Goal: Information Seeking & Learning: Learn about a topic

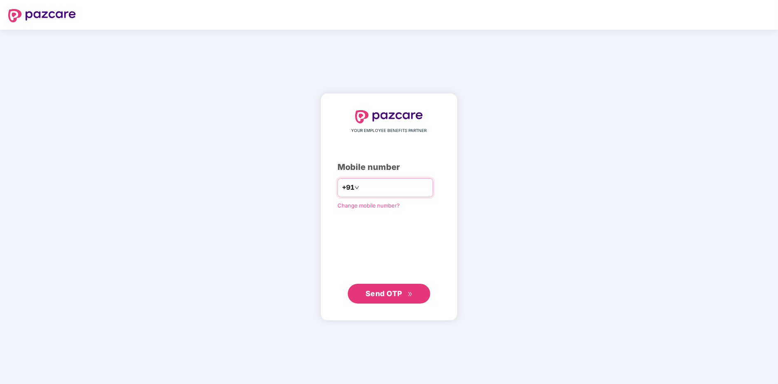
type input "**********"
click at [388, 302] on button "Send OTP" at bounding box center [389, 293] width 82 height 20
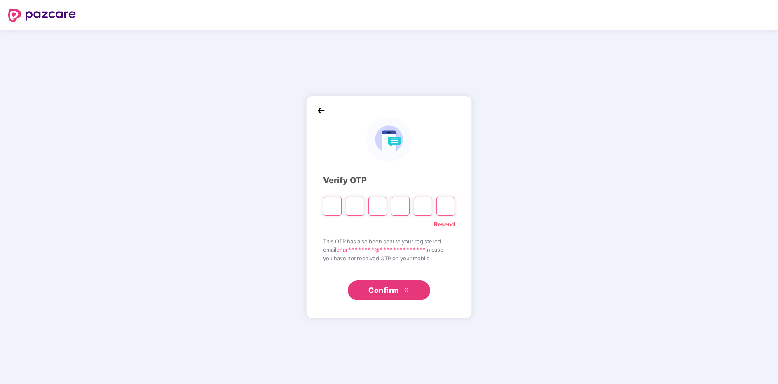
type input "*"
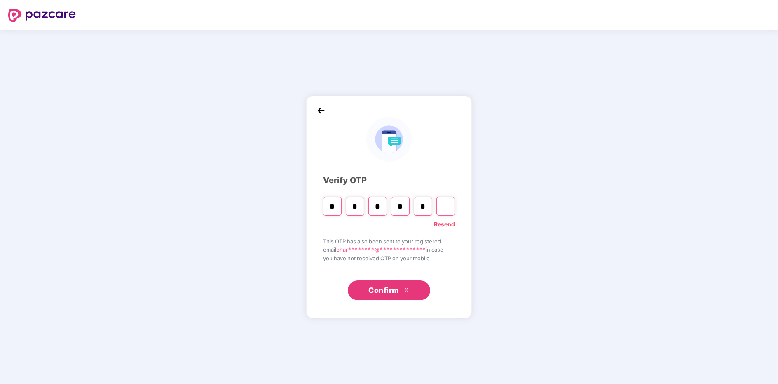
type input "*"
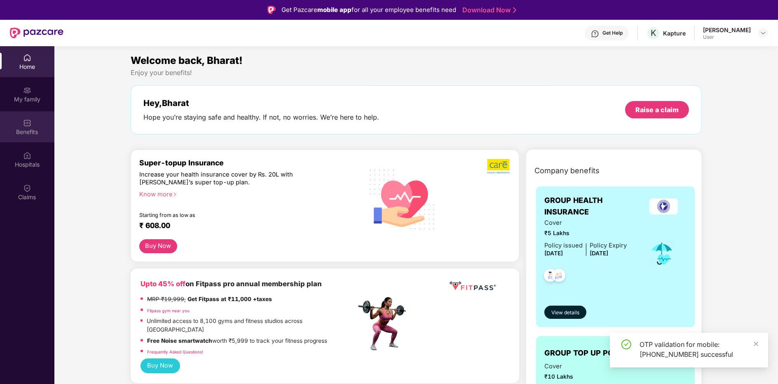
click at [33, 119] on div "Benefits" at bounding box center [27, 126] width 54 height 31
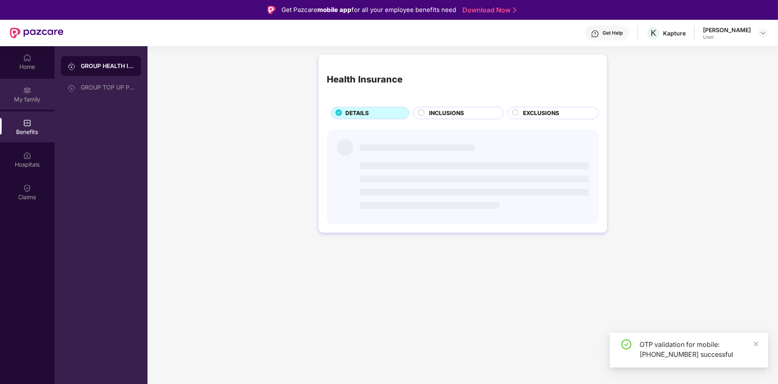
click at [28, 103] on div "My family" at bounding box center [27, 94] width 54 height 31
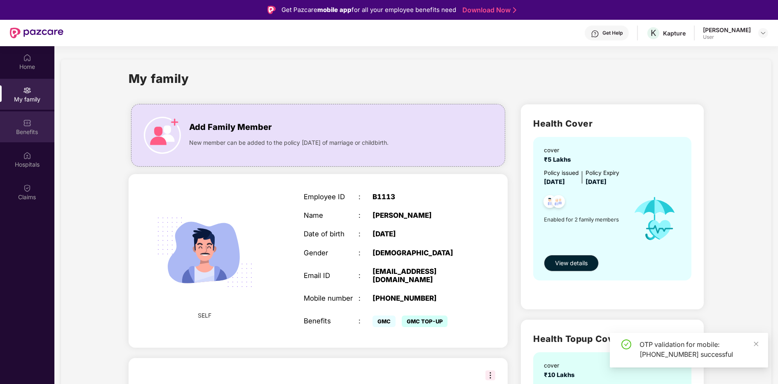
click at [26, 136] on div "Benefits" at bounding box center [27, 126] width 54 height 31
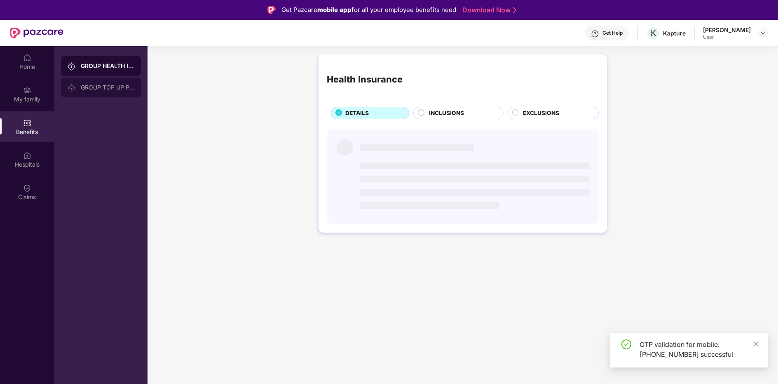
click at [95, 82] on div "GROUP TOP UP POLICY" at bounding box center [101, 87] width 80 height 20
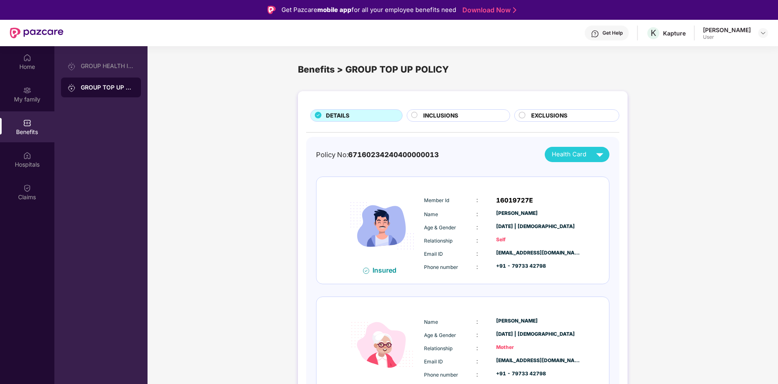
click at [468, 115] on div "INCLUSIONS" at bounding box center [462, 116] width 87 height 10
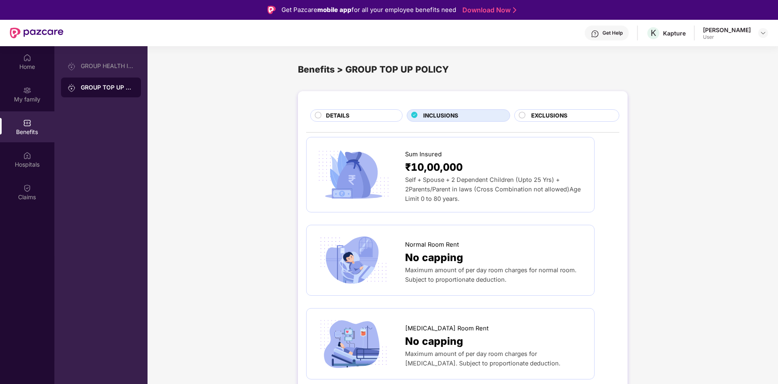
click at [550, 109] on div "EXCLUSIONS" at bounding box center [566, 115] width 105 height 12
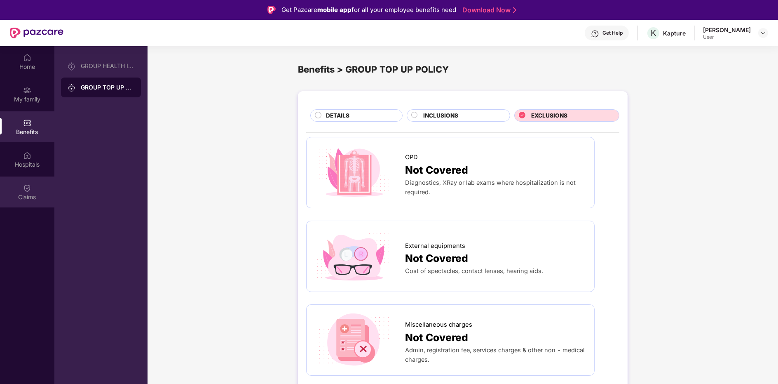
click at [22, 203] on div "Claims" at bounding box center [27, 191] width 54 height 31
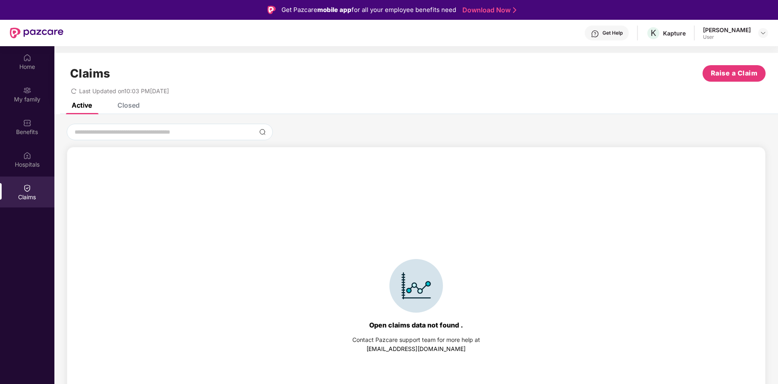
click at [135, 109] on div "Closed" at bounding box center [128, 105] width 22 height 8
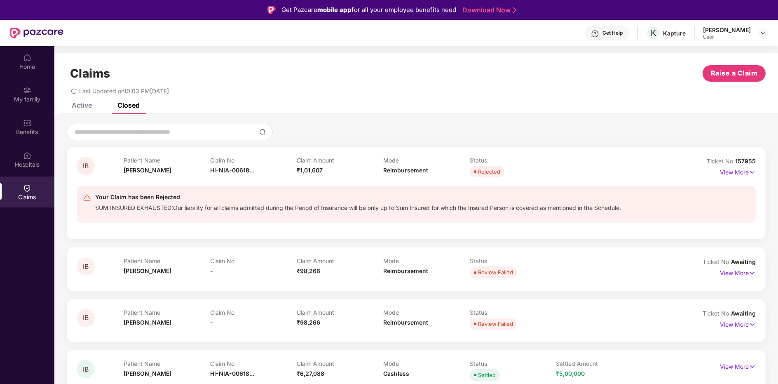
click at [740, 171] on p "View More" at bounding box center [738, 171] width 36 height 11
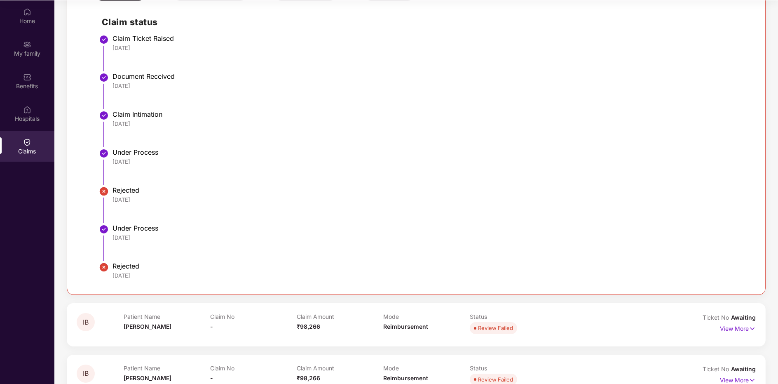
scroll to position [77, 0]
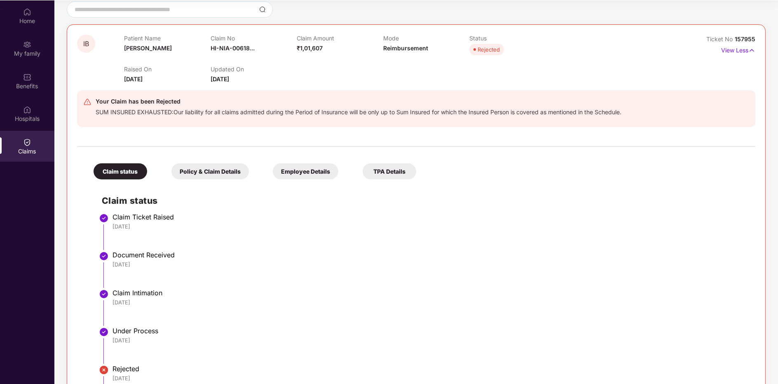
click at [213, 169] on div "Policy & Claim Details" at bounding box center [209, 171] width 77 height 16
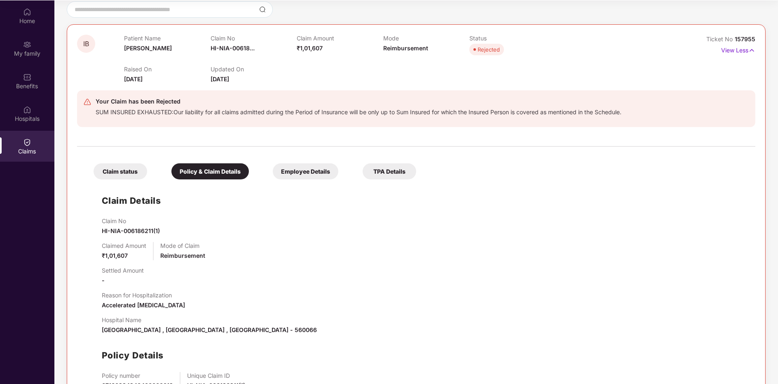
click at [295, 167] on div "Employee Details" at bounding box center [305, 171] width 65 height 16
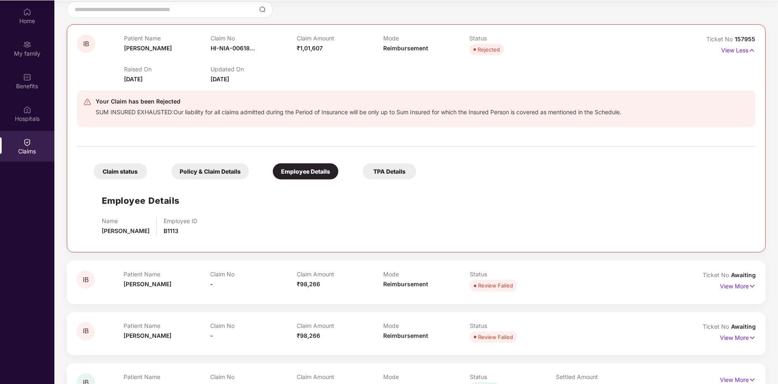
click at [381, 161] on div "Claim status Policy & Claim Details Employee Details TPA Details" at bounding box center [250, 167] width 331 height 24
click at [395, 171] on div "TPA Details" at bounding box center [390, 171] width 54 height 16
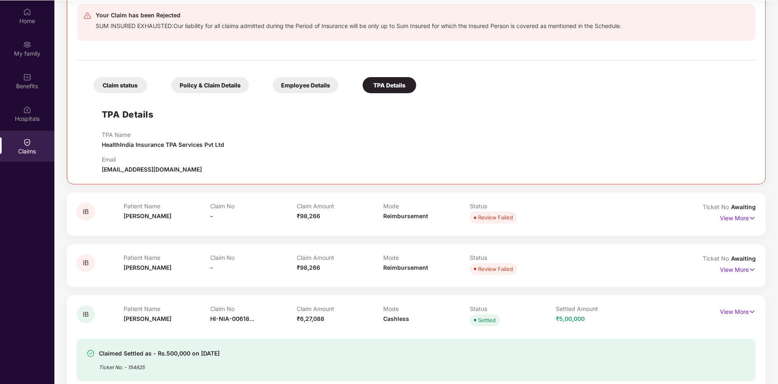
scroll to position [178, 0]
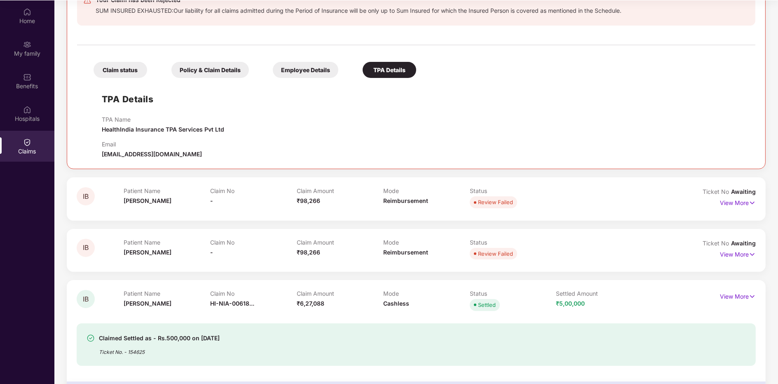
click at [305, 305] on div "Claim Amount ₹6,27,088" at bounding box center [340, 301] width 87 height 23
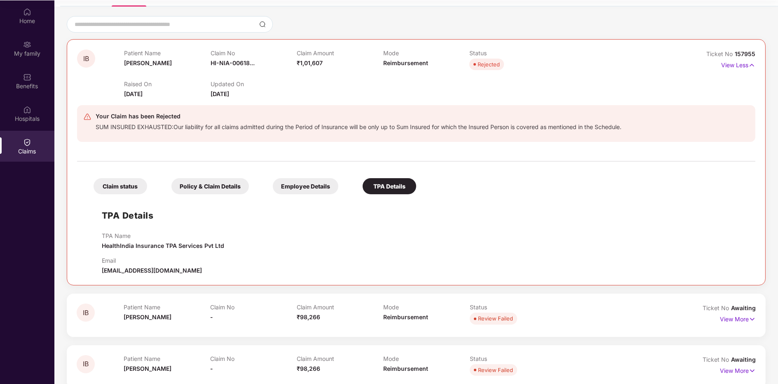
scroll to position [0, 0]
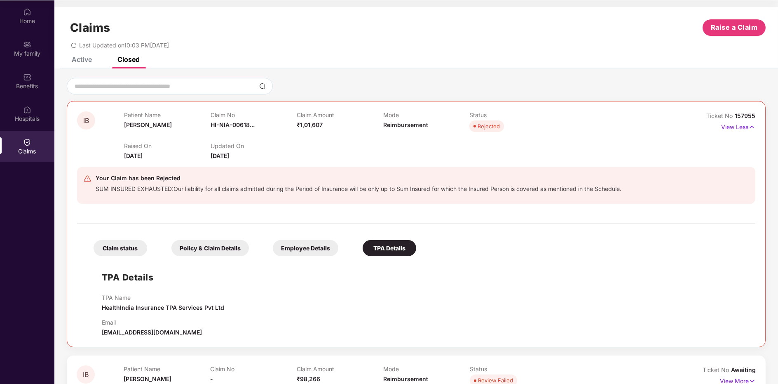
click at [312, 241] on div "Employee Details" at bounding box center [305, 248] width 65 height 16
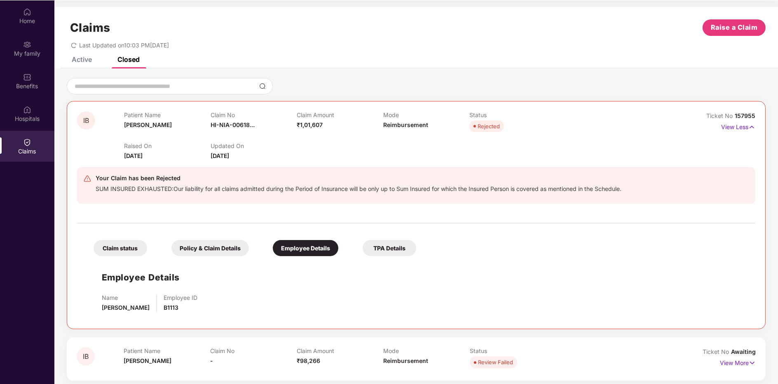
click at [208, 245] on div "Policy & Claim Details" at bounding box center [209, 248] width 77 height 16
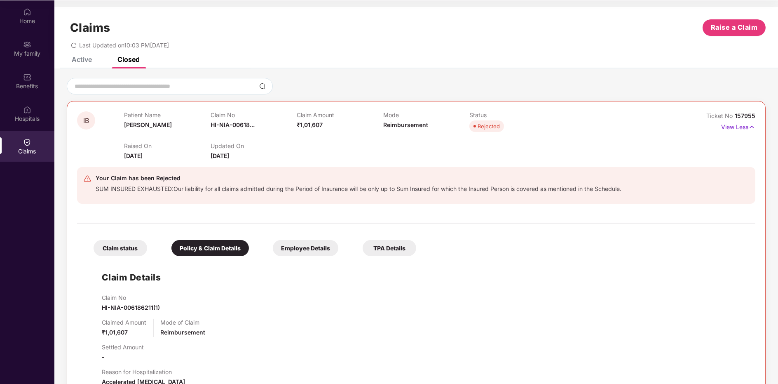
click at [118, 247] on div "Claim status" at bounding box center [121, 248] width 54 height 16
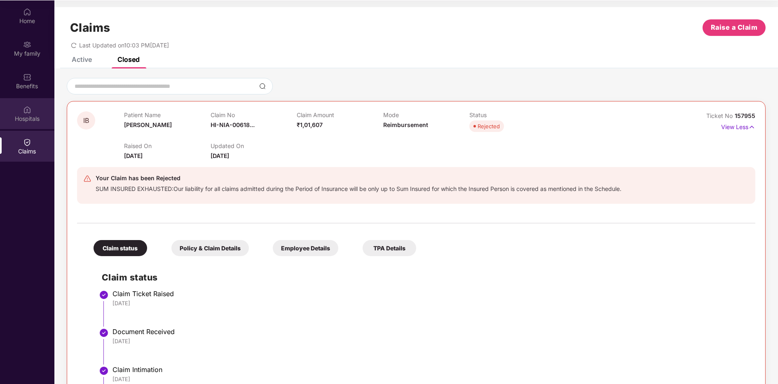
click at [22, 118] on div "Hospitals" at bounding box center [27, 119] width 54 height 8
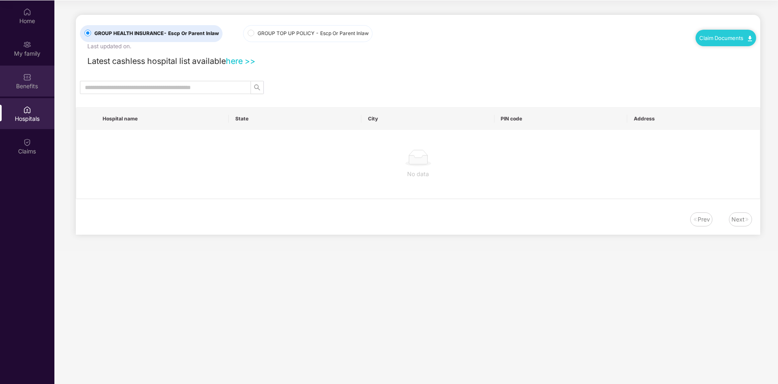
click at [25, 68] on div "Benefits" at bounding box center [27, 80] width 54 height 31
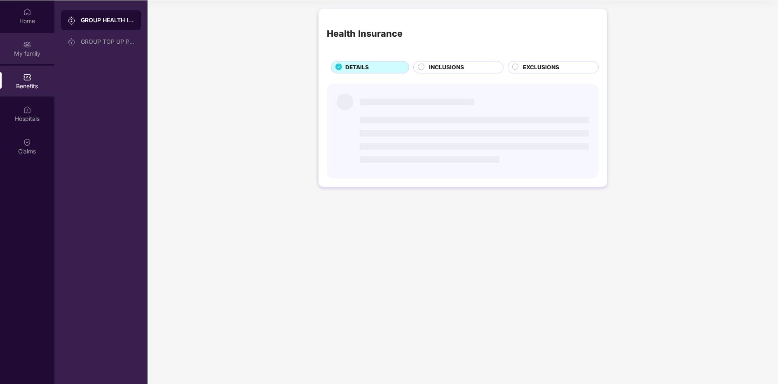
click at [22, 45] on div "My family" at bounding box center [27, 48] width 54 height 31
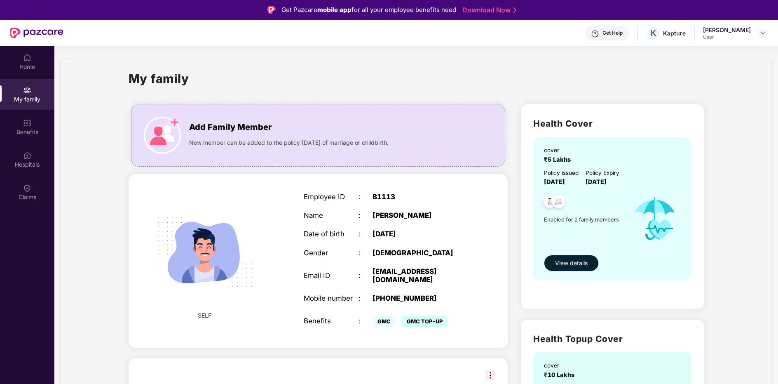
scroll to position [46, 0]
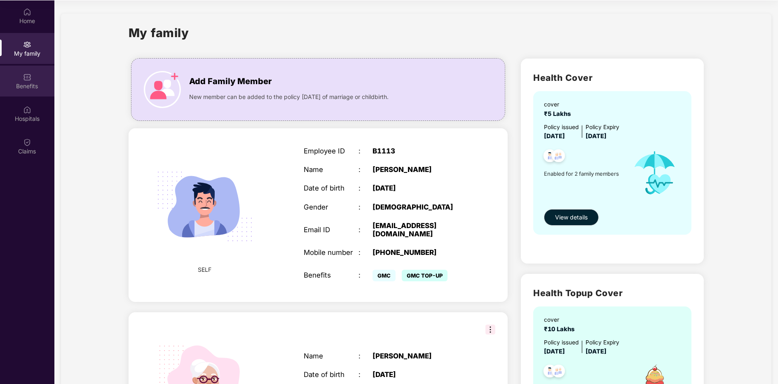
click at [17, 70] on div "Benefits" at bounding box center [27, 80] width 54 height 31
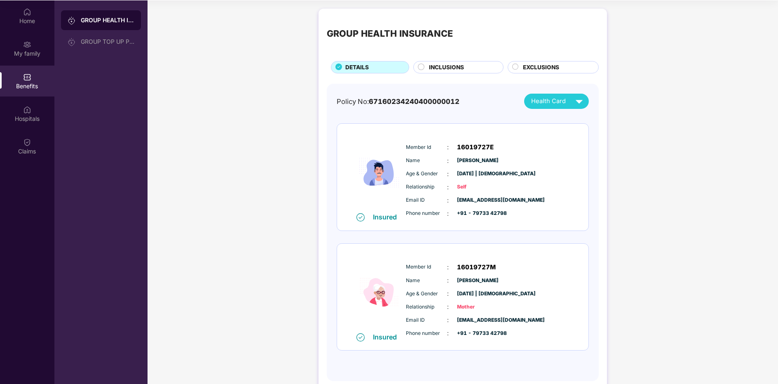
click at [442, 73] on div "GROUP HEALTH INSURANCE DETAILS INCLUSIONS EXCLUSIONS Policy No: 671602342404000…" at bounding box center [462, 199] width 288 height 380
click at [454, 64] on span "INCLUSIONS" at bounding box center [446, 67] width 35 height 9
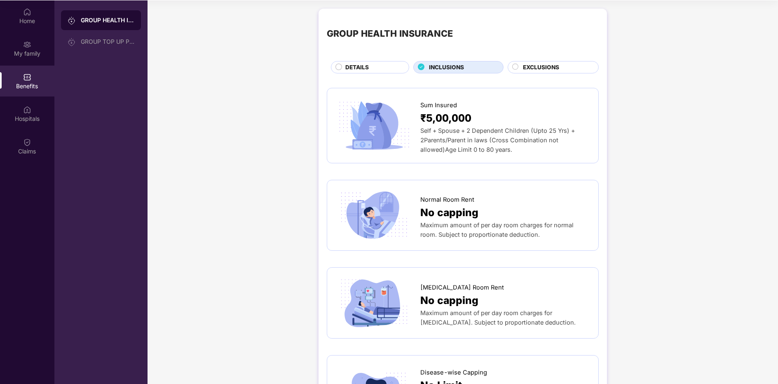
click at [544, 69] on span "EXCLUSIONS" at bounding box center [541, 67] width 36 height 9
